Goal: Task Accomplishment & Management: Manage account settings

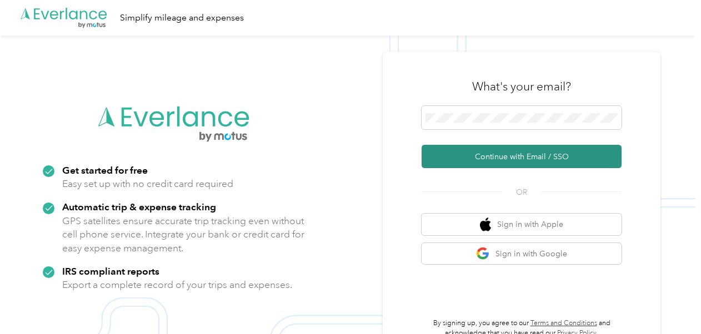
click at [472, 157] on button "Continue with Email / SSO" at bounding box center [522, 156] width 200 height 23
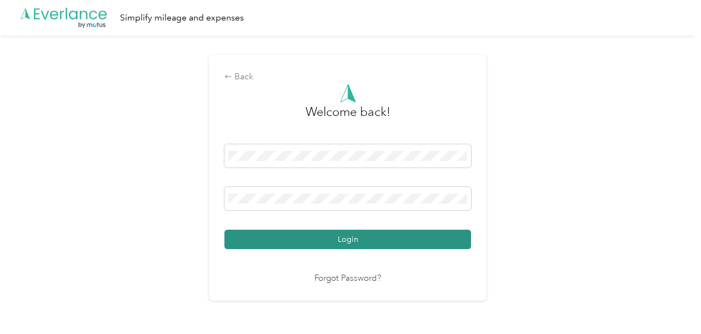
click at [390, 237] on button "Login" at bounding box center [347, 239] width 247 height 19
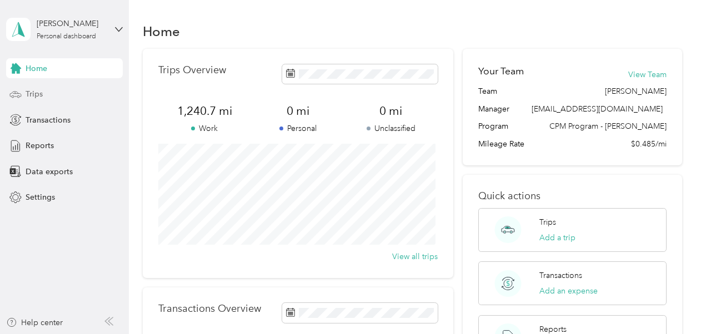
click at [66, 93] on div "Trips" at bounding box center [64, 94] width 117 height 20
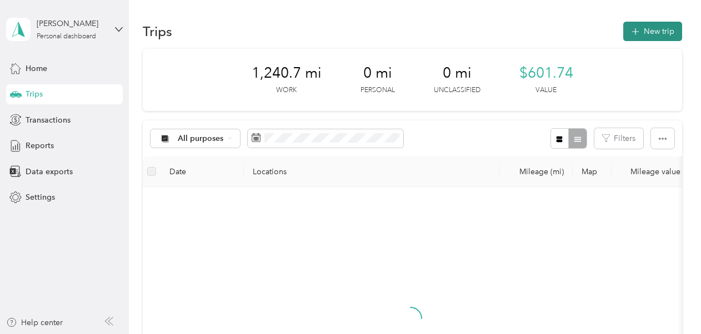
click at [637, 33] on icon "button" at bounding box center [635, 32] width 13 height 13
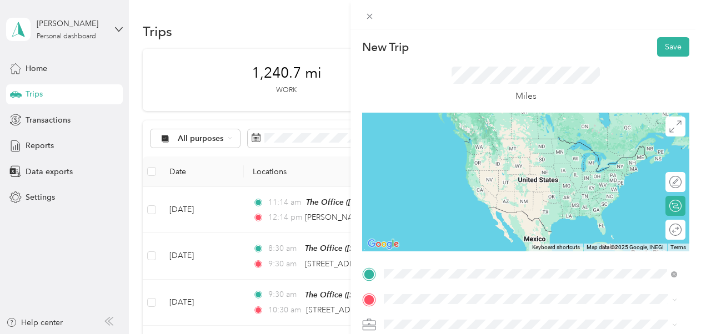
click at [455, 152] on span "[STREET_ADDRESS]" at bounding box center [440, 155] width 71 height 9
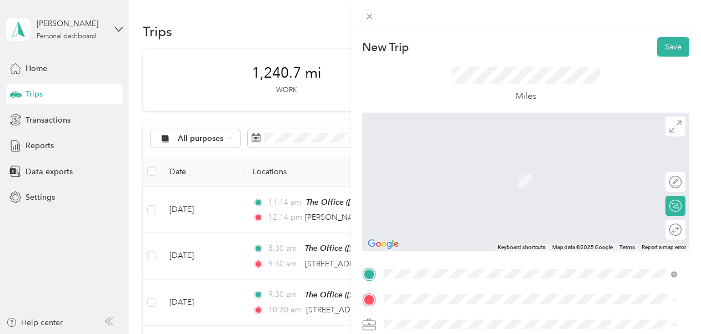
click at [477, 160] on span "[STREET_ADDRESS][PERSON_NAME][US_STATE]" at bounding box center [491, 161] width 173 height 10
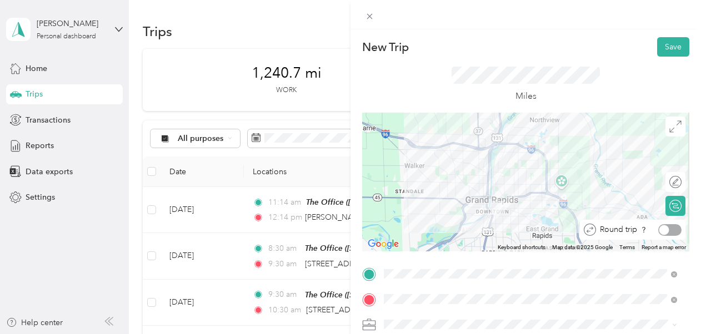
click at [665, 231] on div at bounding box center [669, 230] width 23 height 12
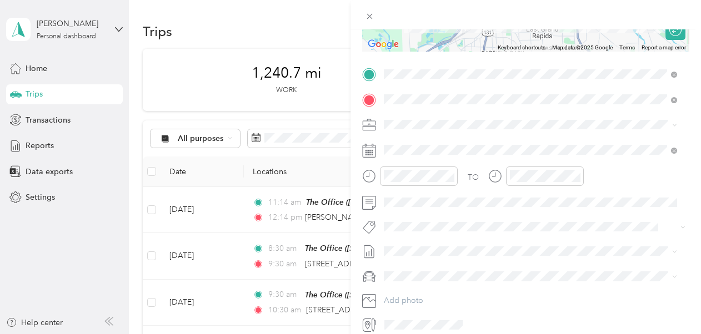
scroll to position [207, 0]
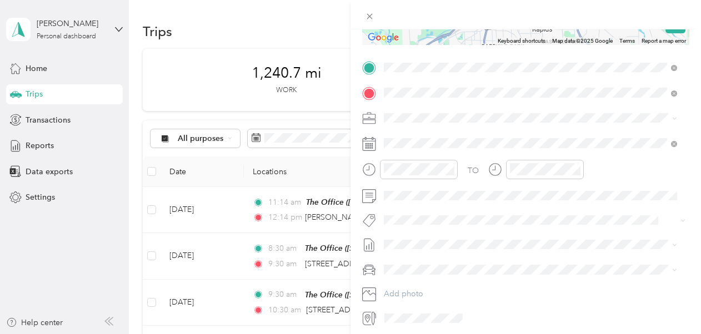
click at [462, 160] on li "390-06 Licensing - GR" at bounding box center [530, 152] width 301 height 19
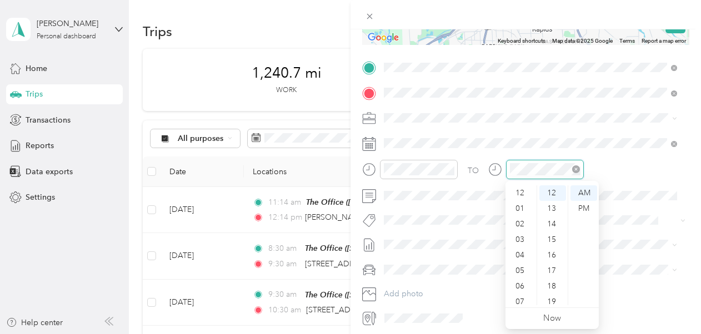
scroll to position [67, 0]
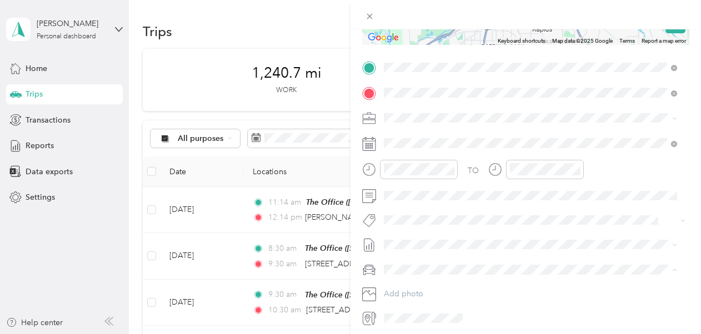
click at [436, 284] on div "[PERSON_NAME]" at bounding box center [530, 289] width 285 height 12
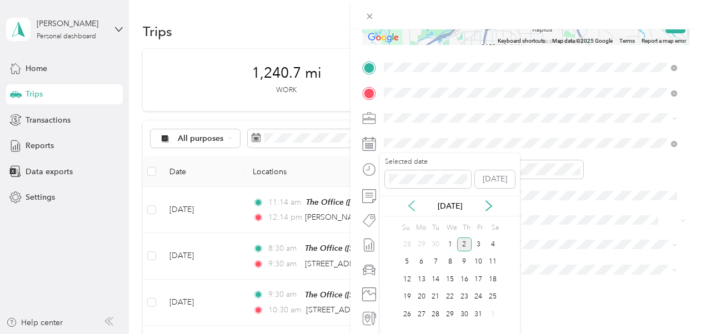
click at [411, 204] on icon at bounding box center [412, 206] width 6 height 10
click at [452, 290] on div "24" at bounding box center [450, 297] width 14 height 14
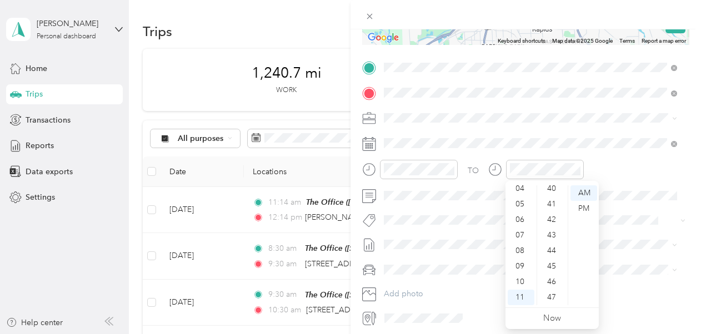
scroll to position [640, 0]
click at [556, 251] on div "45" at bounding box center [552, 253] width 27 height 16
click at [649, 230] on div "TO Add photo" at bounding box center [525, 193] width 327 height 268
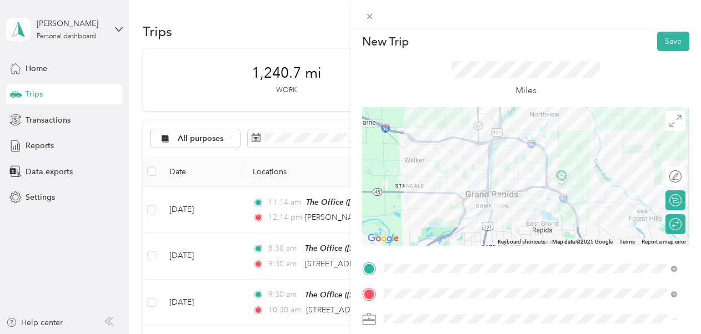
scroll to position [0, 0]
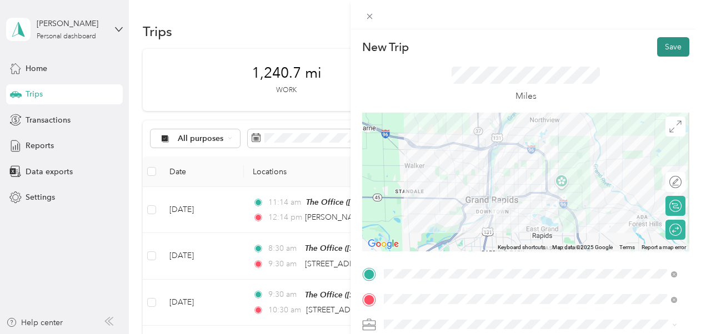
click at [672, 46] on button "Save" at bounding box center [673, 46] width 32 height 19
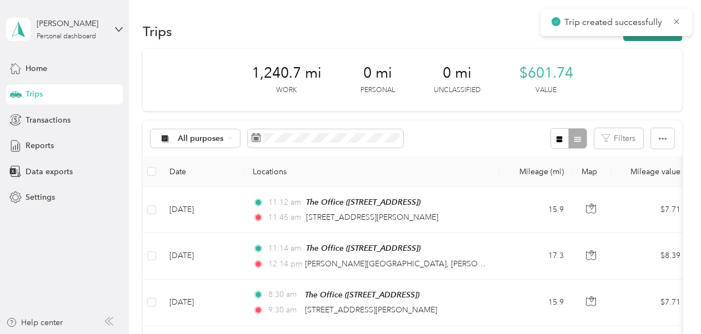
click at [640, 37] on button "New trip" at bounding box center [652, 31] width 59 height 19
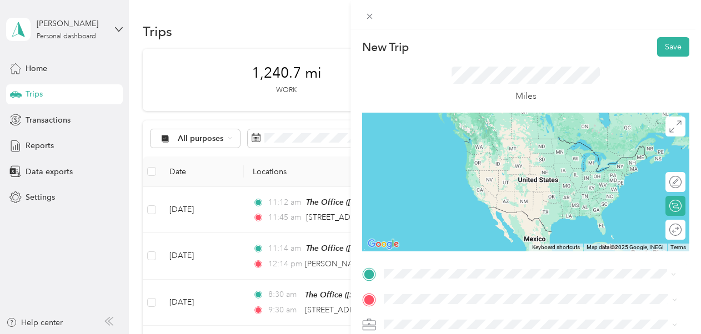
click at [456, 160] on span "[STREET_ADDRESS]" at bounding box center [440, 155] width 71 height 9
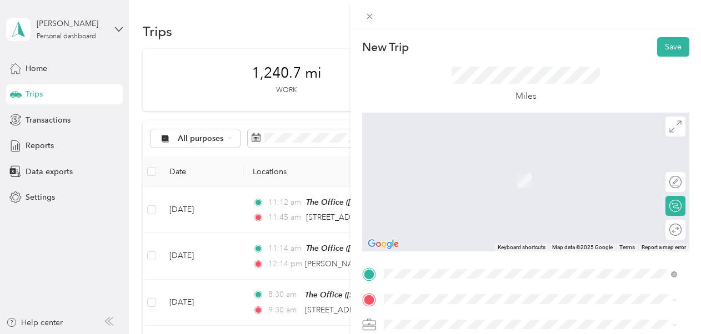
click at [462, 162] on span "[STREET_ADDRESS][US_STATE]" at bounding box center [460, 158] width 111 height 10
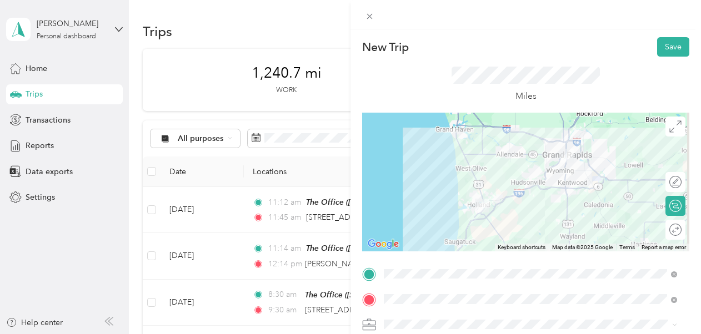
click at [464, 268] on li "390-06 Licensing - GR" at bounding box center [530, 266] width 301 height 19
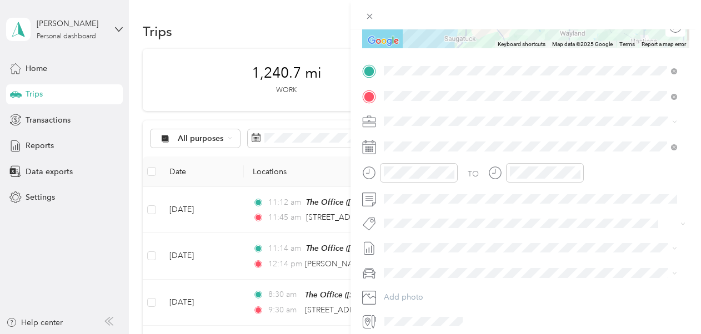
scroll to position [205, 0]
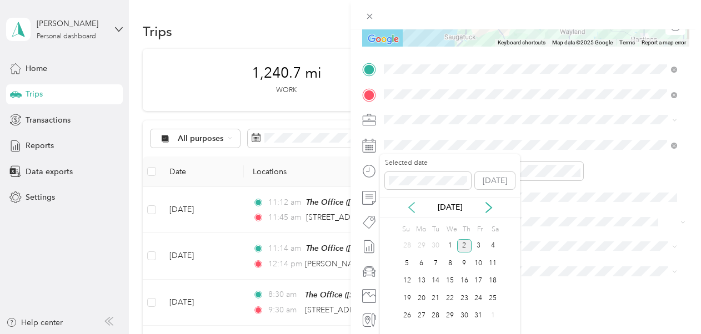
click at [407, 209] on icon at bounding box center [411, 207] width 11 height 11
click at [479, 298] on div "26" at bounding box center [479, 299] width 14 height 14
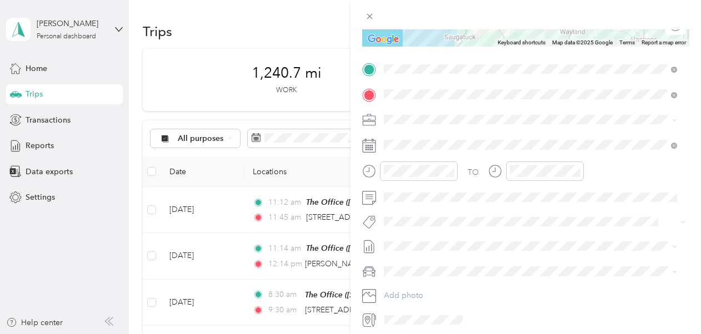
click at [447, 280] on li "[PERSON_NAME]" at bounding box center [530, 285] width 301 height 19
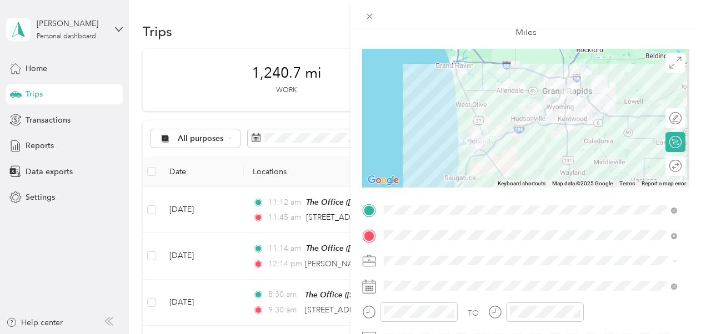
scroll to position [0, 0]
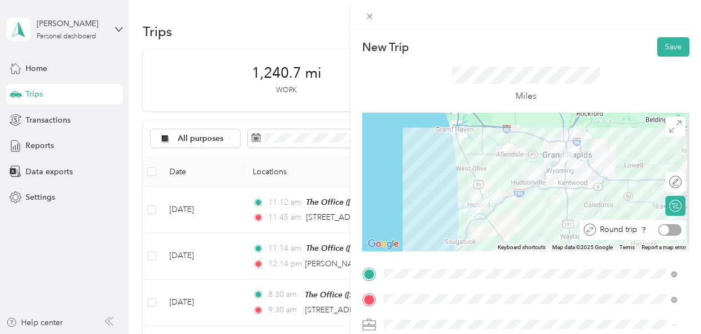
click at [664, 231] on div at bounding box center [669, 230] width 23 height 12
click at [665, 43] on button "Save" at bounding box center [673, 46] width 32 height 19
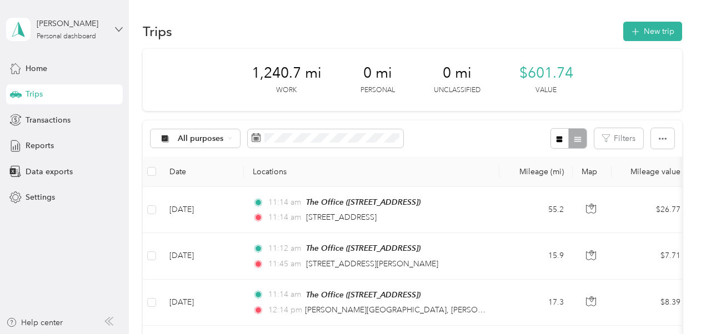
click at [116, 30] on icon at bounding box center [119, 30] width 8 height 8
click at [49, 85] on div "Log out" at bounding box center [123, 91] width 218 height 19
